Goal: Task Accomplishment & Management: Complete application form

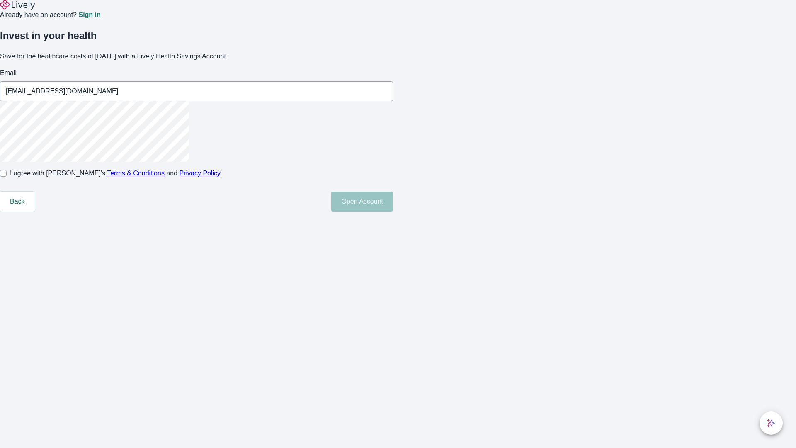
click at [7, 177] on input "I agree with Lively’s Terms & Conditions and Privacy Policy" at bounding box center [3, 173] width 7 height 7
checkbox input "true"
click at [393, 211] on button "Open Account" at bounding box center [362, 202] width 62 height 20
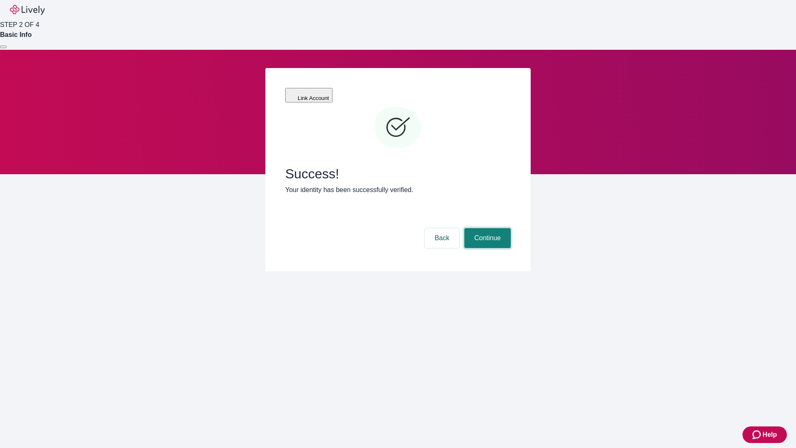
click at [486, 228] on button "Continue" at bounding box center [487, 238] width 46 height 20
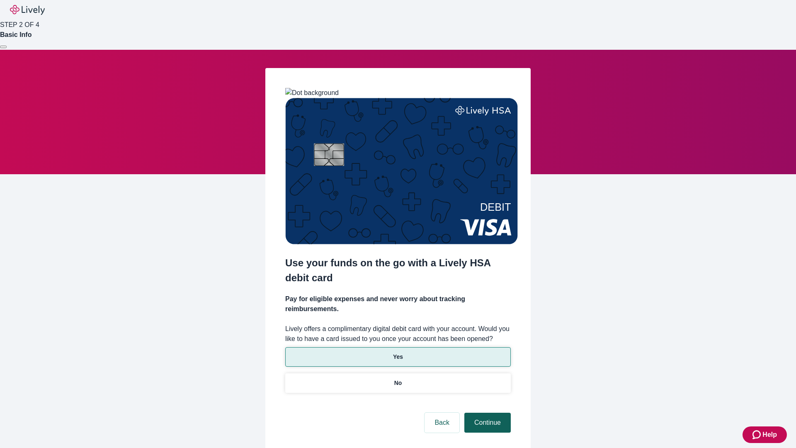
click at [398, 378] on p "No" at bounding box center [398, 382] width 8 height 9
click at [486, 412] on button "Continue" at bounding box center [487, 422] width 46 height 20
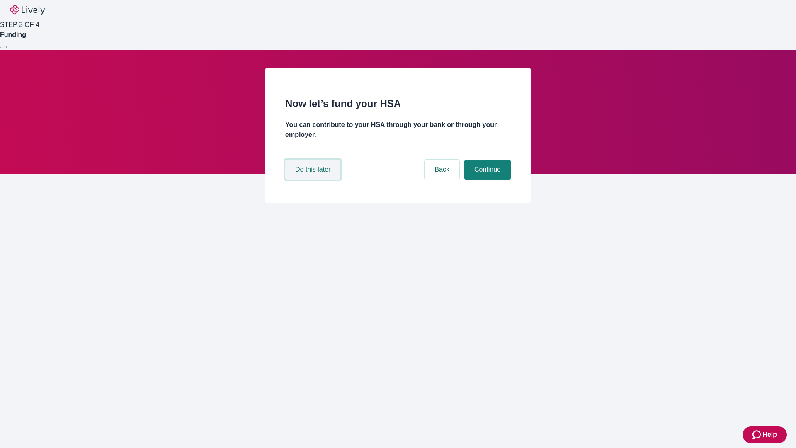
click at [314, 179] on button "Do this later" at bounding box center [312, 170] width 55 height 20
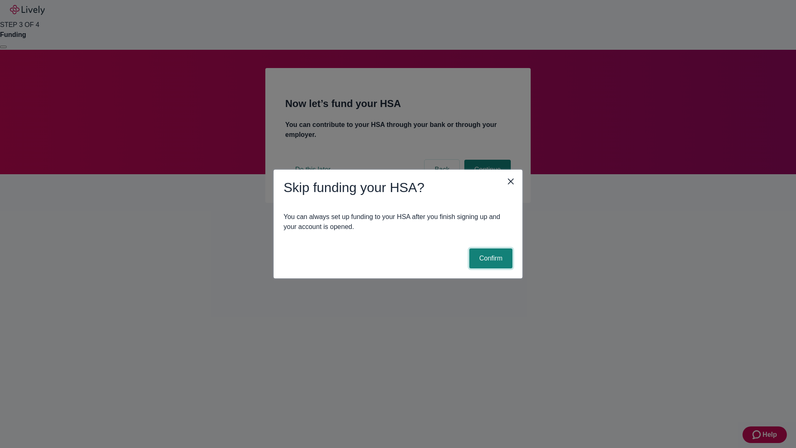
click at [490, 258] on button "Confirm" at bounding box center [490, 258] width 43 height 20
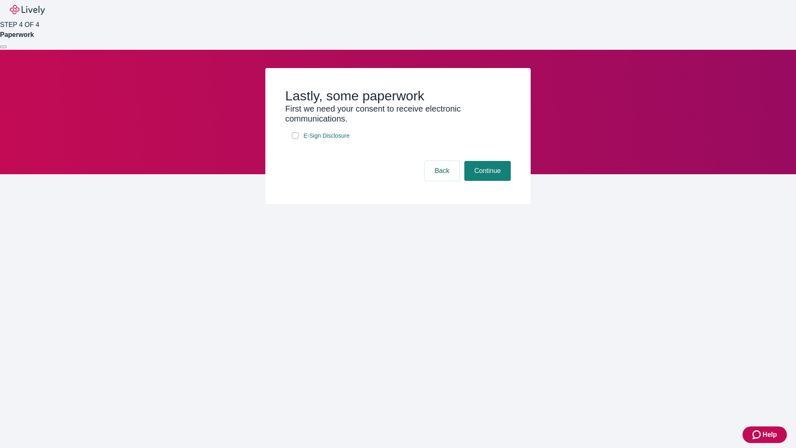
click at [295, 139] on input "E-Sign Disclosure" at bounding box center [295, 135] width 7 height 7
checkbox input "true"
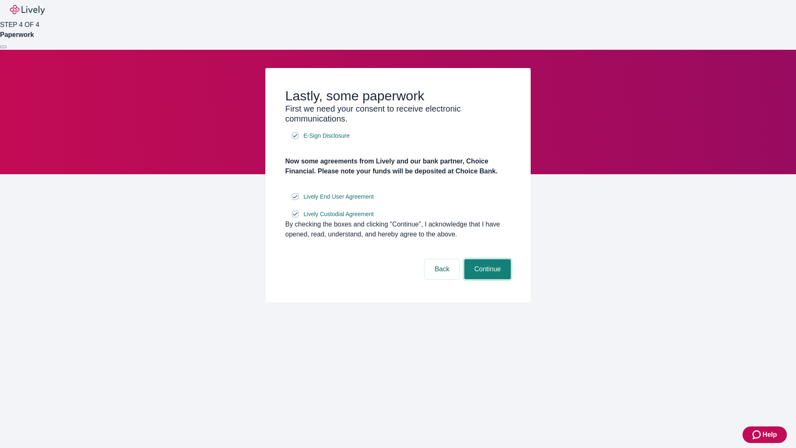
click at [486, 279] on button "Continue" at bounding box center [487, 269] width 46 height 20
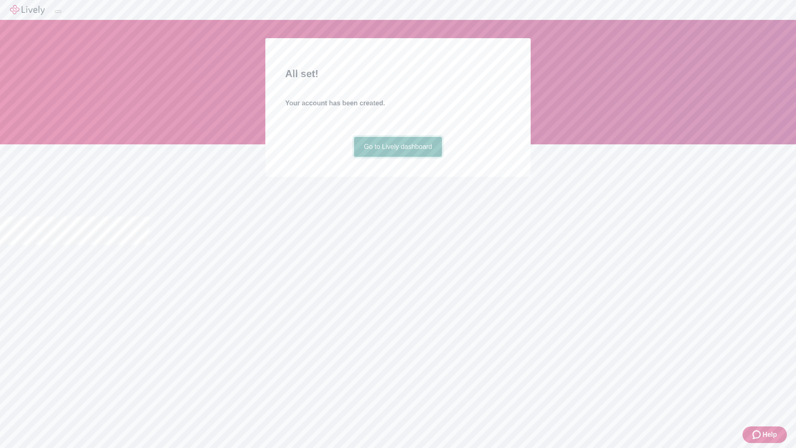
click at [398, 157] on link "Go to Lively dashboard" at bounding box center [398, 147] width 88 height 20
